Goal: Task Accomplishment & Management: Complete application form

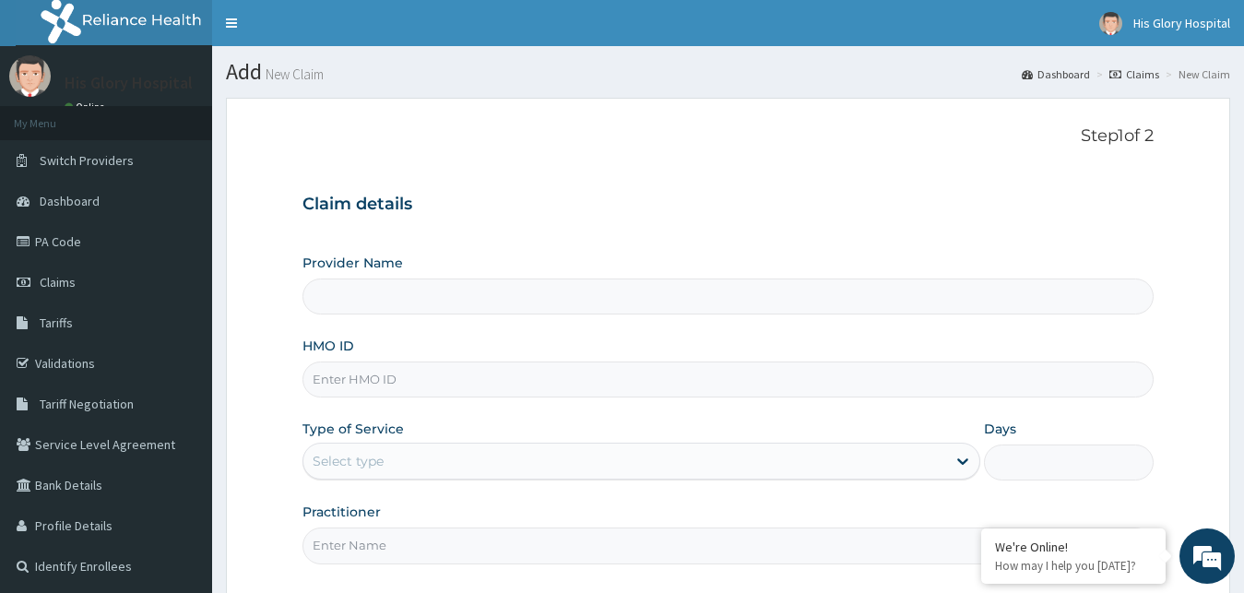
scroll to position [172, 0]
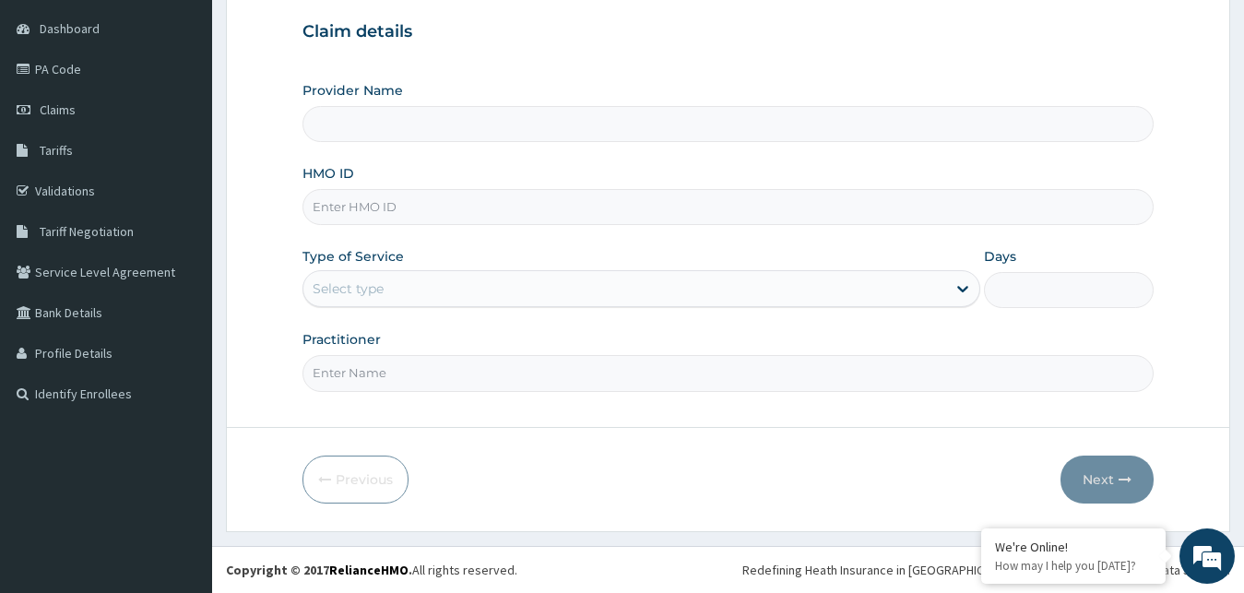
click at [456, 214] on input "HMO ID" at bounding box center [728, 207] width 852 height 36
type input "His Glory Hospital"
click at [345, 196] on input "HMO ID" at bounding box center [728, 207] width 852 height 36
paste input "GBM/10006/C"
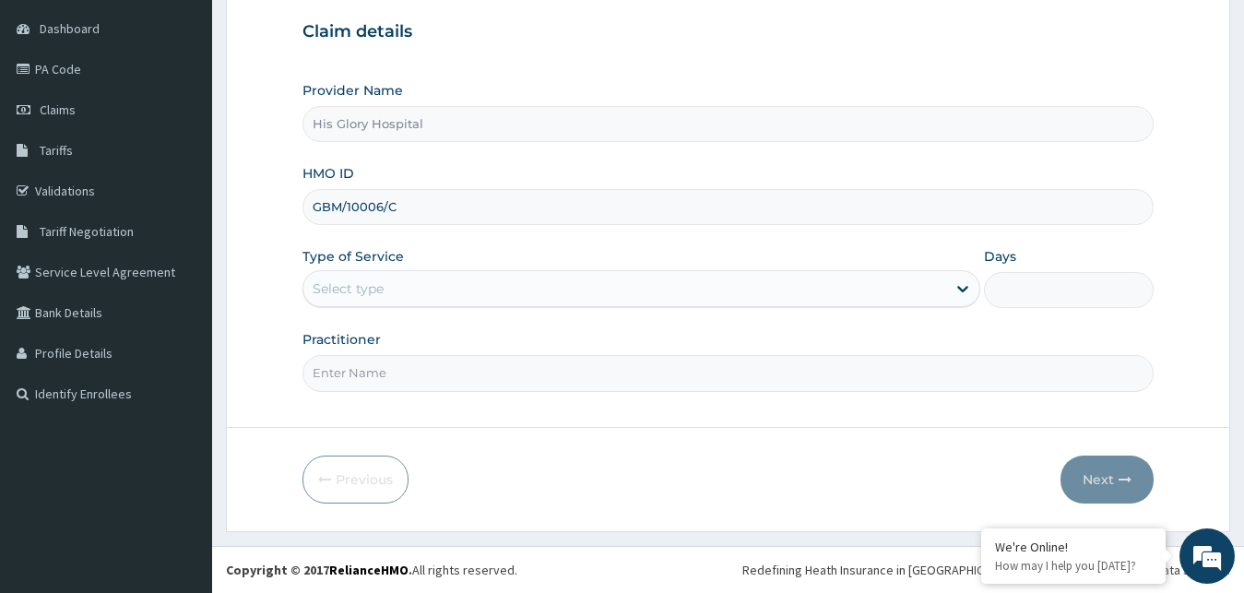
type input "GBM/10006/C"
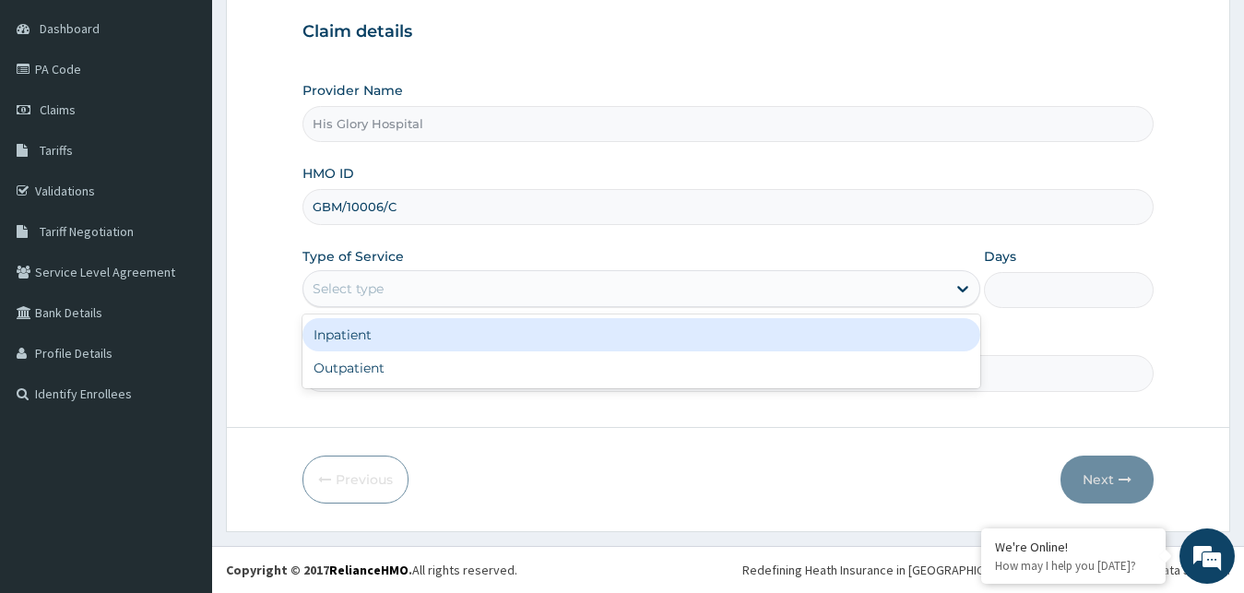
click at [427, 292] on div "Select type" at bounding box center [625, 289] width 644 height 30
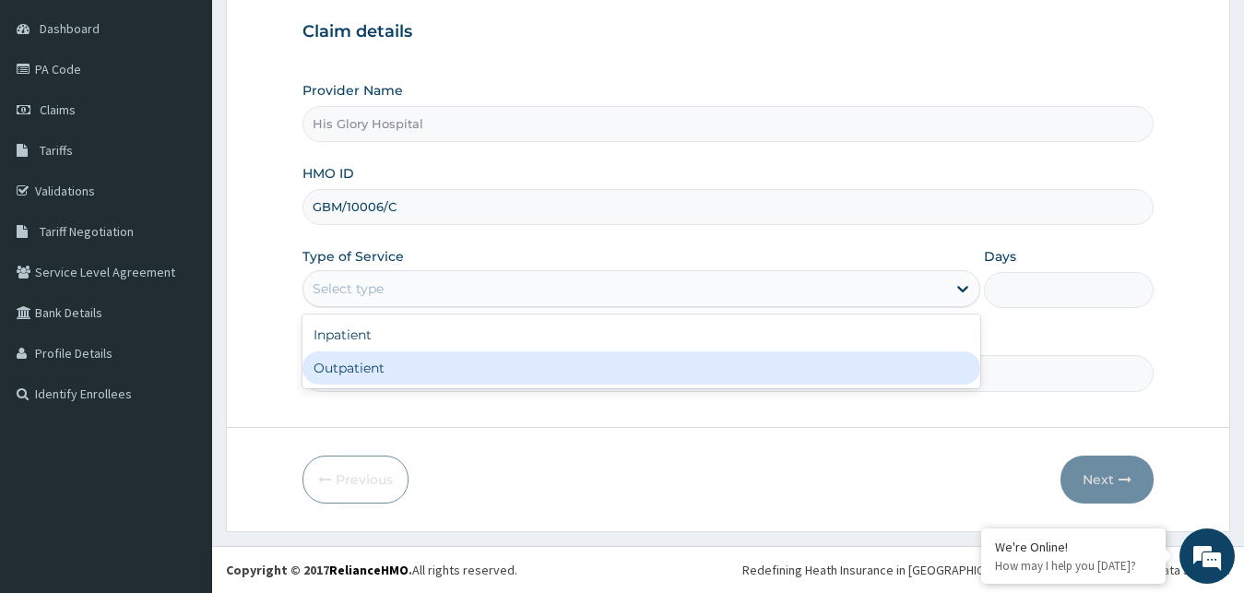
click at [425, 373] on div "Outpatient" at bounding box center [641, 367] width 679 height 33
type input "1"
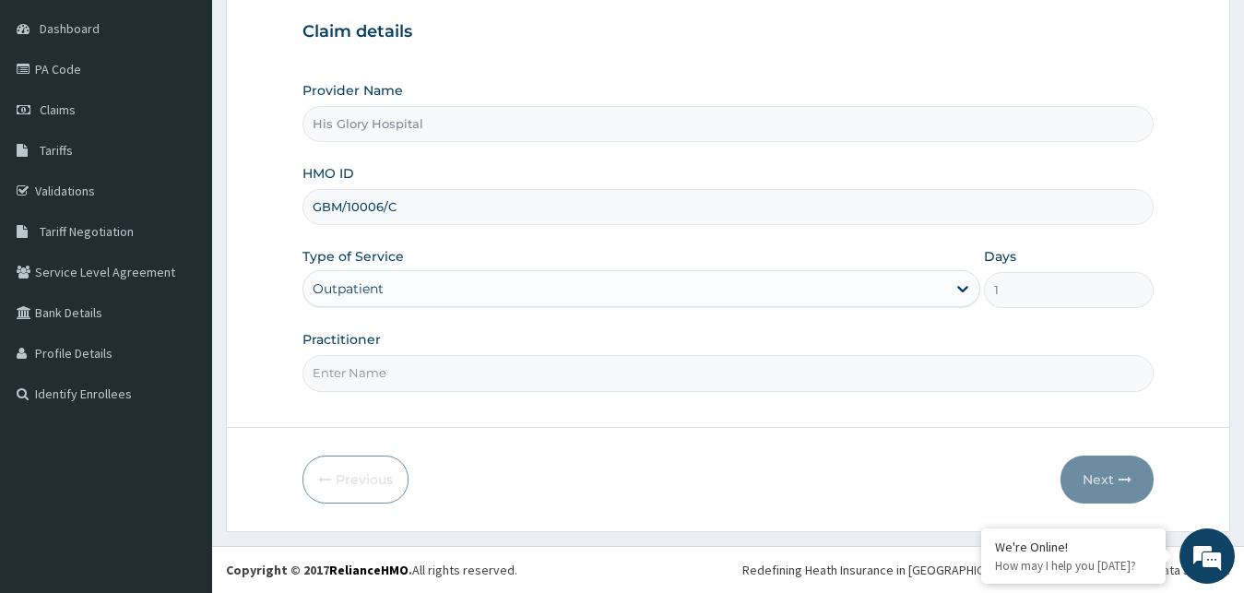
click at [425, 370] on input "Practitioner" at bounding box center [728, 373] width 852 height 36
type input "[PERSON_NAME]"
click at [1123, 487] on button "Next" at bounding box center [1107, 480] width 93 height 48
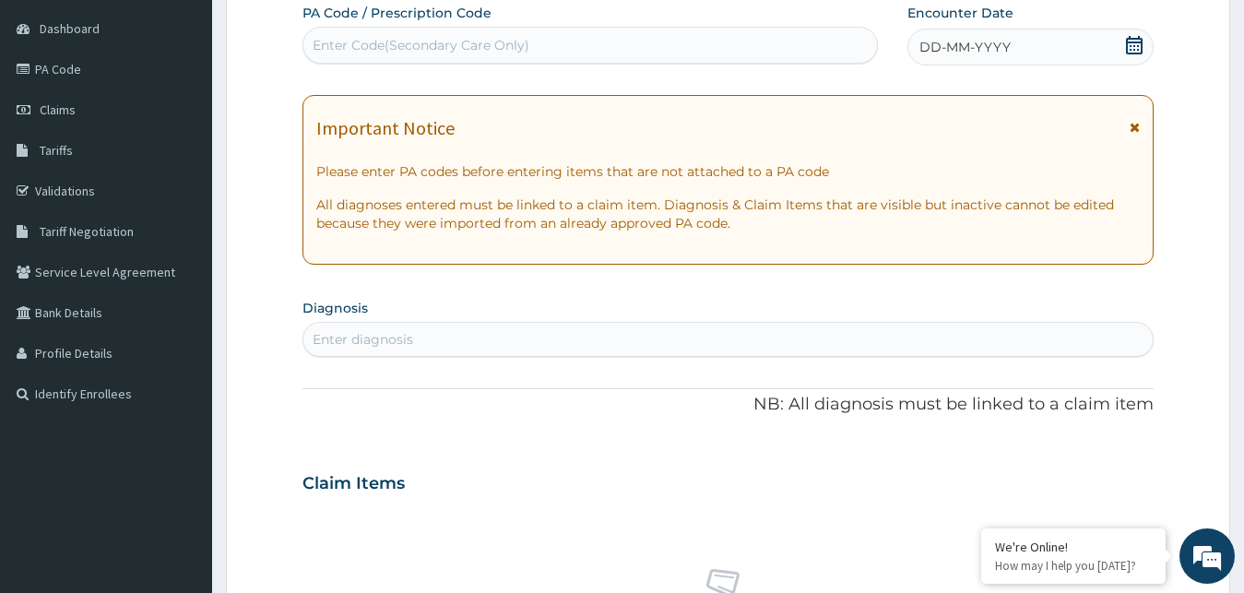
click at [1135, 124] on icon at bounding box center [1135, 127] width 10 height 13
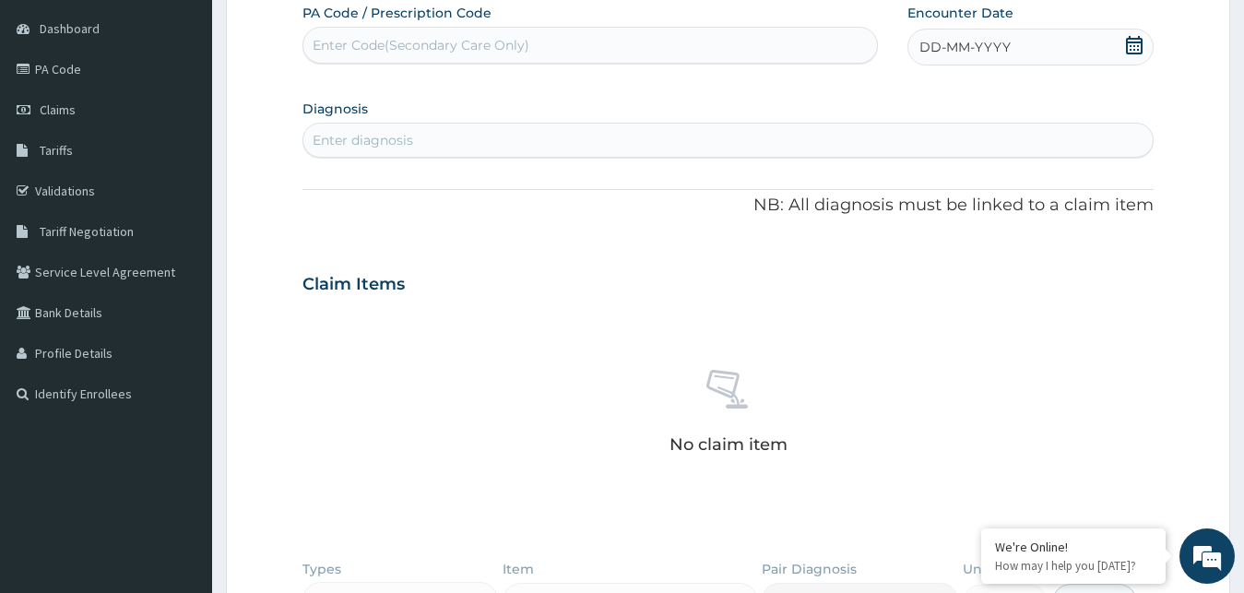
click at [1133, 46] on icon at bounding box center [1134, 45] width 17 height 18
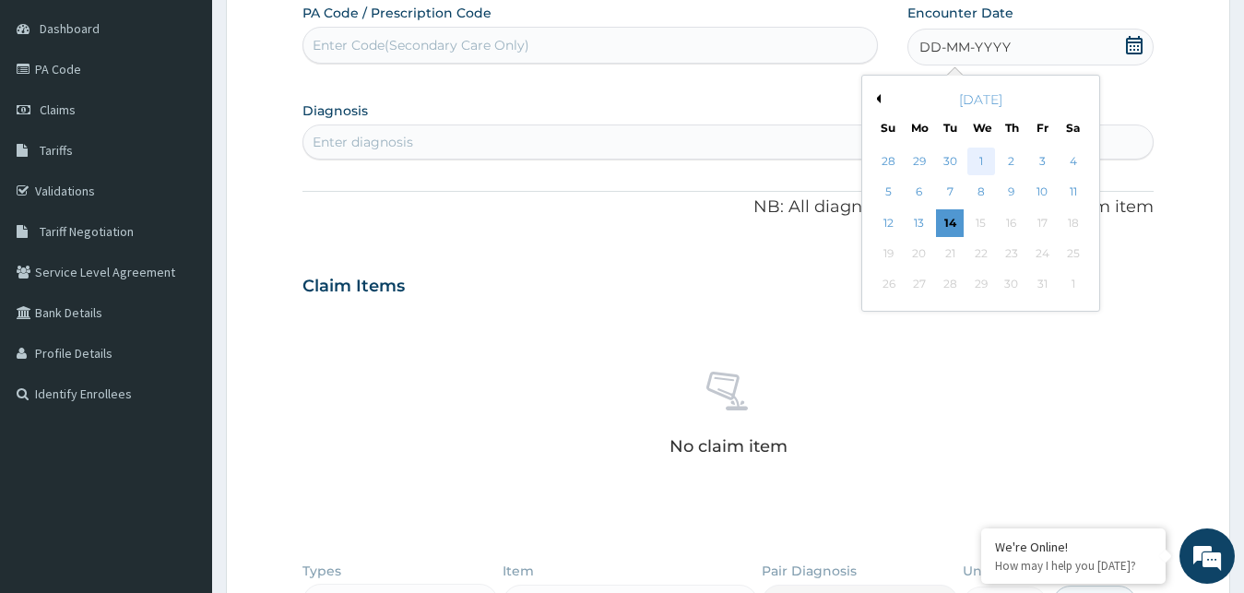
click at [985, 164] on div "1" at bounding box center [980, 162] width 28 height 28
